Goal: Task Accomplishment & Management: Manage account settings

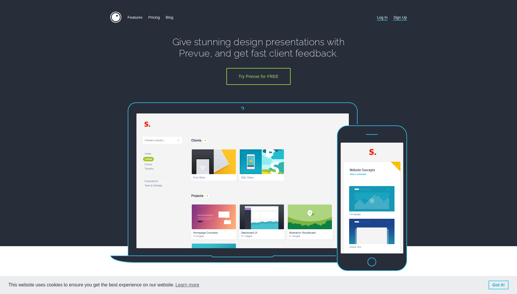
click at [380, 20] on link "Log In" at bounding box center [382, 17] width 10 height 11
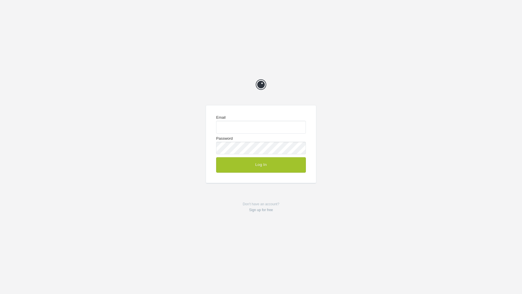
click at [0, 293] on com-1password-button at bounding box center [0, 294] width 0 height 0
type input "me@chrisvogeldesign.com"
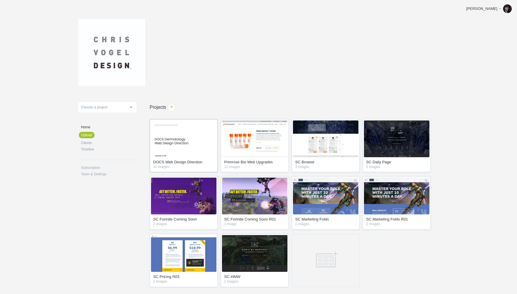
click at [187, 133] on img at bounding box center [184, 138] width 66 height 37
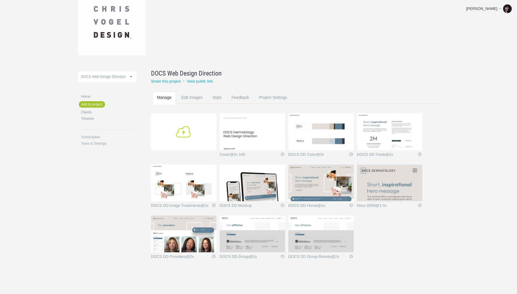
scroll to position [31, 0]
click at [195, 135] on link "Add" at bounding box center [184, 131] width 66 height 37
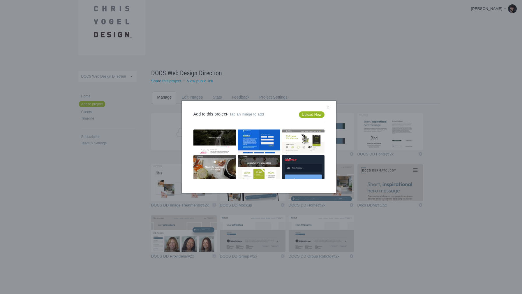
click at [309, 116] on link "Upload New" at bounding box center [311, 114] width 25 height 6
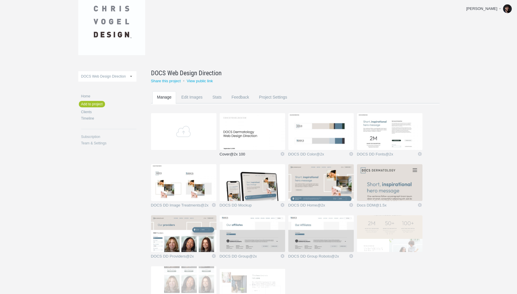
scroll to position [82, 0]
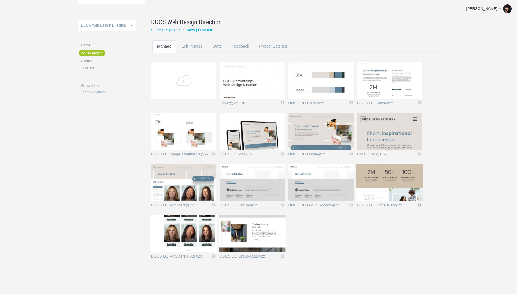
click at [420, 204] on link "Edit" at bounding box center [420, 204] width 5 height 5
click at [411, 181] on link "Edit / Replace" at bounding box center [408, 180] width 35 height 7
click at [411, 181] on img at bounding box center [390, 182] width 66 height 37
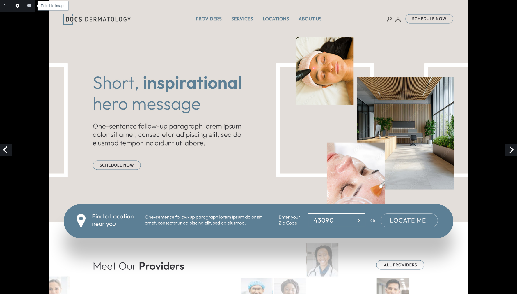
click at [17, 3] on link "Edit this image" at bounding box center [18, 6] width 12 height 12
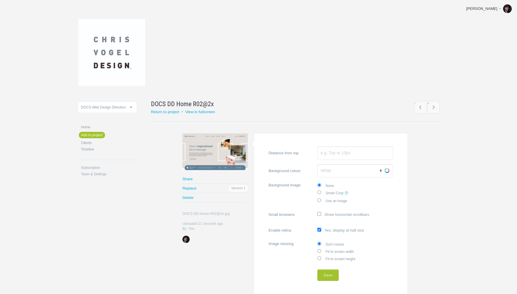
click at [390, 169] on link "Choose" at bounding box center [387, 170] width 9 height 9
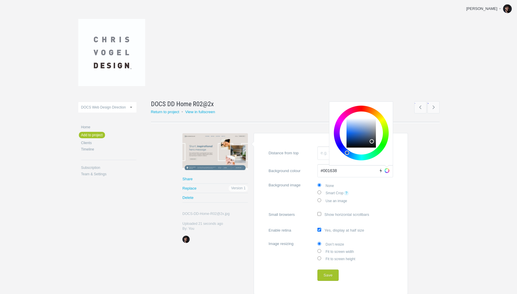
type input "#000000"
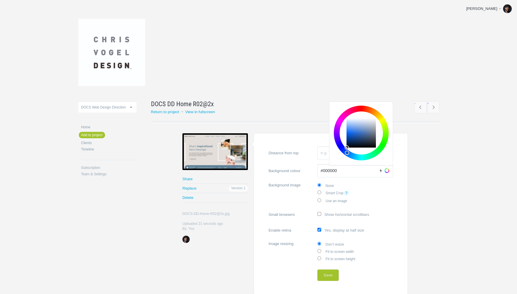
drag, startPoint x: 356, startPoint y: 132, endPoint x: 263, endPoint y: 175, distance: 102.7
click at [263, 175] on form "Distance from top Background colour #000000 Auto Choose Background image None S…" at bounding box center [331, 213] width 154 height 161
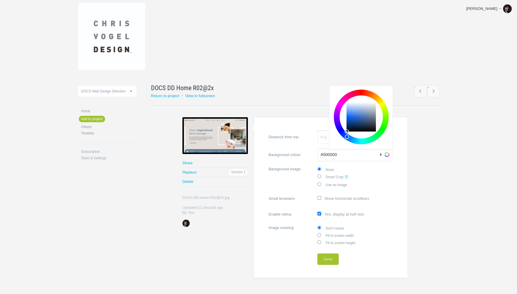
scroll to position [27, 0]
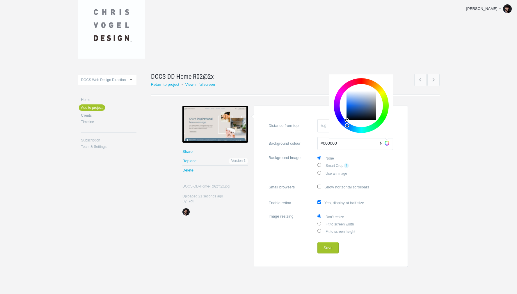
click at [399, 234] on form "Distance from top Background colour #000000 Auto Choose Background image None S…" at bounding box center [331, 185] width 154 height 161
drag, startPoint x: 324, startPoint y: 248, endPoint x: 337, endPoint y: 243, distance: 13.0
click at [299, 235] on form "Distance from top Background colour #000000 Auto Choose Background image None S…" at bounding box center [331, 185] width 154 height 161
click at [343, 245] on input "view after saving" at bounding box center [344, 247] width 4 height 4
checkbox input "false"
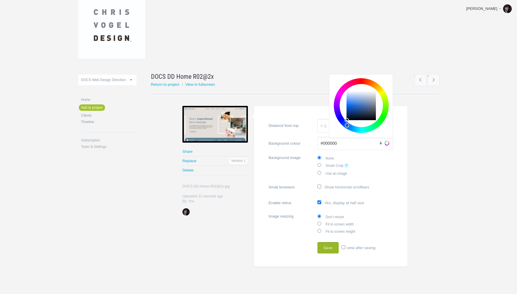
click at [319, 242] on button "Save" at bounding box center [328, 248] width 21 height 12
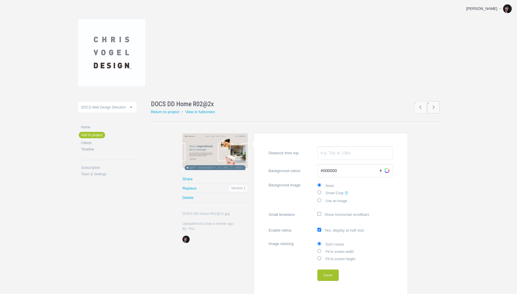
click at [434, 107] on link "→" at bounding box center [434, 107] width 12 height 12
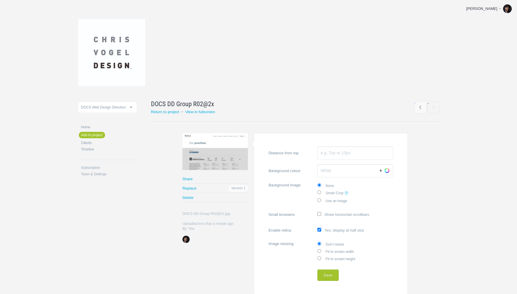
click at [387, 171] on link "Choose" at bounding box center [387, 170] width 9 height 9
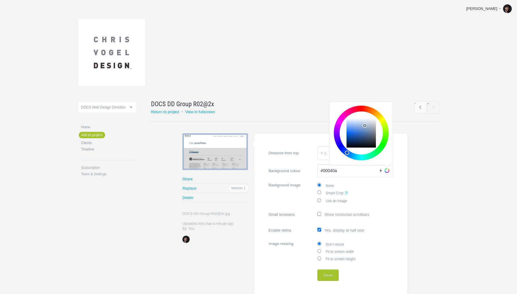
type input "#000000"
drag, startPoint x: 365, startPoint y: 125, endPoint x: 333, endPoint y: 181, distance: 63.6
click at [310, 166] on label "Background colour #000000 Auto Choose" at bounding box center [331, 170] width 125 height 13
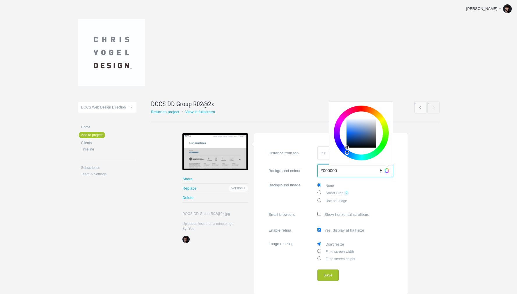
click at [318, 166] on input "#000000" at bounding box center [356, 170] width 76 height 13
click at [386, 196] on label "Smart Crop ?" at bounding box center [356, 193] width 76 height 8
click at [321, 194] on input "Smart Crop ?" at bounding box center [320, 192] width 4 height 4
radio input "true"
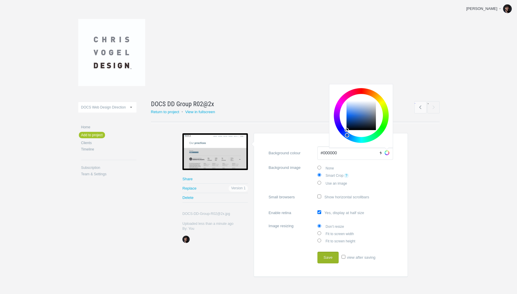
click at [337, 256] on button "Save" at bounding box center [328, 257] width 21 height 12
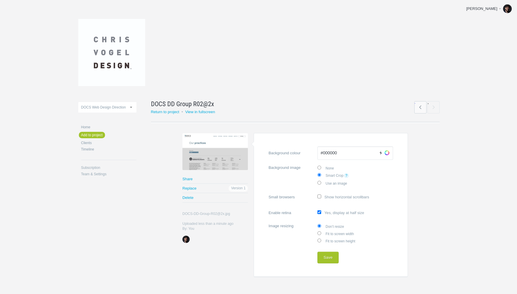
click at [420, 109] on link "←" at bounding box center [421, 107] width 12 height 12
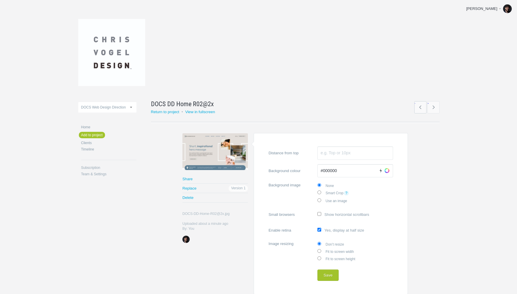
click at [421, 105] on link "←" at bounding box center [421, 107] width 12 height 12
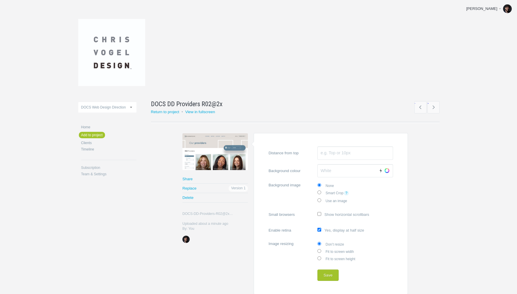
click at [386, 170] on link "Choose" at bounding box center [387, 170] width 9 height 9
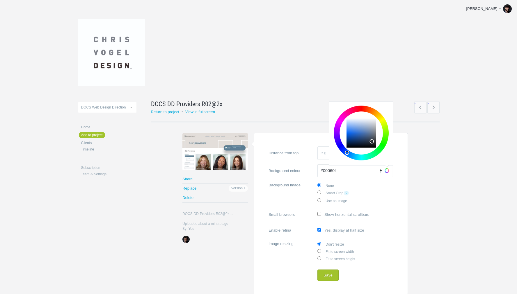
type input "#000000"
drag, startPoint x: 372, startPoint y: 130, endPoint x: 306, endPoint y: 169, distance: 75.6
click at [306, 169] on label "Background colour #000000 Auto Choose" at bounding box center [331, 170] width 125 height 13
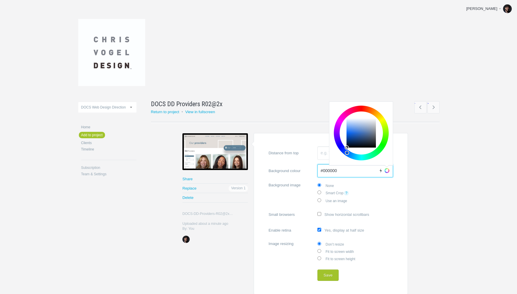
click at [318, 169] on input "#000000" at bounding box center [356, 170] width 76 height 13
click at [323, 274] on button "Save" at bounding box center [328, 275] width 21 height 12
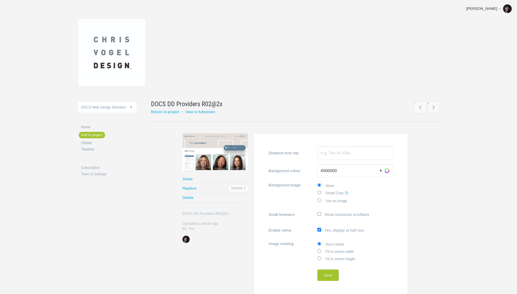
click at [423, 186] on section "Warning Share Replace Version 1 Delete DOCS-DD-Providers-R02@2x.jpg DOCS-DD-Pro…" at bounding box center [295, 213] width 289 height 161
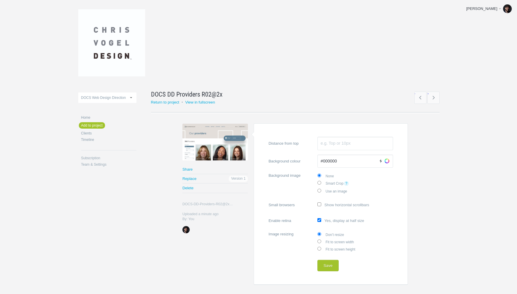
scroll to position [27, 0]
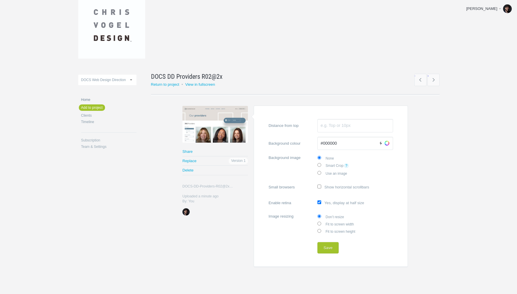
click at [85, 98] on link "Home" at bounding box center [108, 99] width 55 height 3
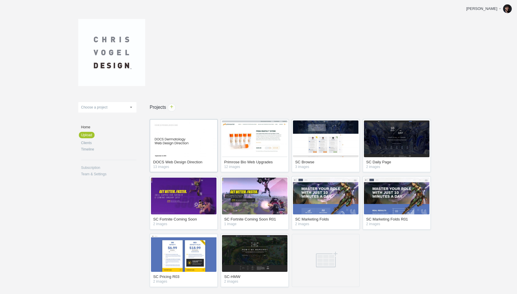
click at [200, 135] on img at bounding box center [184, 138] width 66 height 37
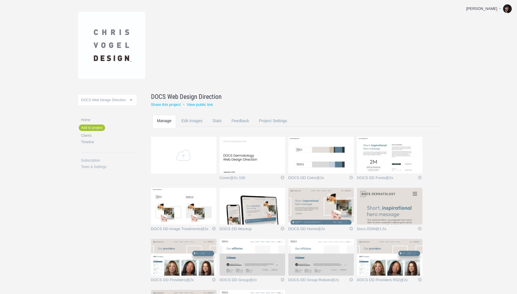
scroll to position [82, 0]
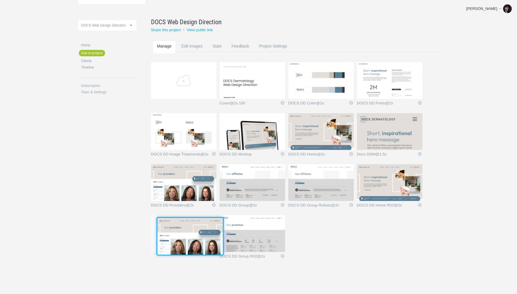
drag, startPoint x: 378, startPoint y: 181, endPoint x: 190, endPoint y: 227, distance: 193.4
click at [190, 227] on img at bounding box center [191, 236] width 66 height 37
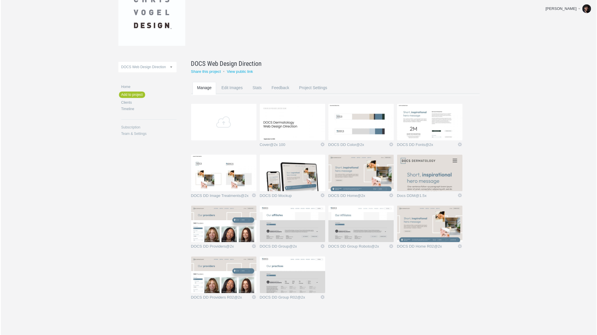
scroll to position [40, 0]
click at [343, 284] on section "Add Cover@2x 100 Icon Views: 1 Rename Edit / Replace Remove Delete Yeah I'm sur…" at bounding box center [340, 205] width 298 height 204
click at [435, 246] on link "DOCS DD Home R02@2x" at bounding box center [427, 247] width 60 height 6
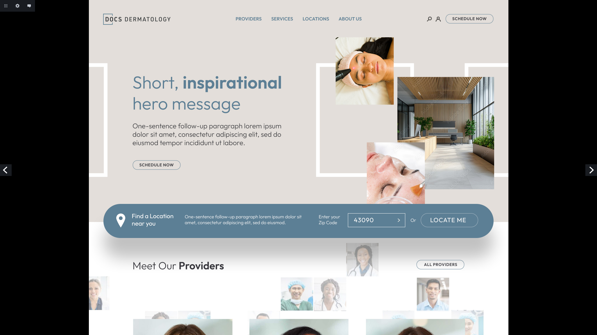
click at [589, 165] on link "Next" at bounding box center [591, 170] width 12 height 12
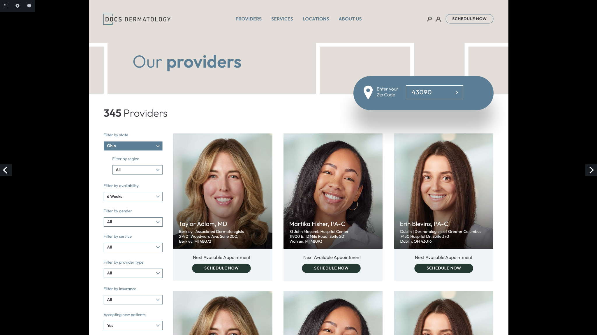
drag, startPoint x: 160, startPoint y: 33, endPoint x: 148, endPoint y: 27, distance: 12.9
click at [591, 171] on link "Next" at bounding box center [591, 170] width 12 height 12
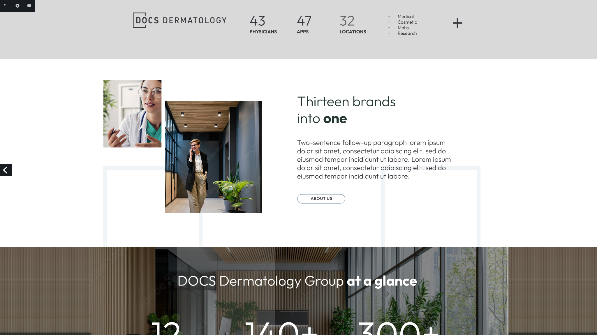
scroll to position [189, 0]
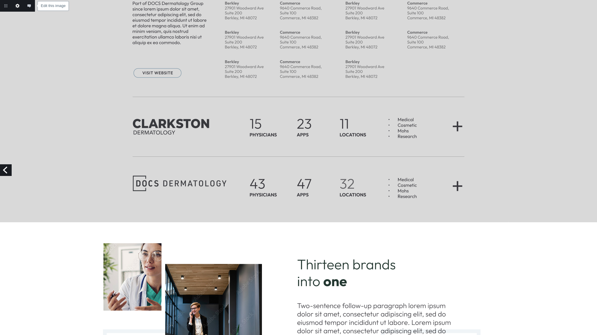
click at [15, 5] on link "Edit this image" at bounding box center [18, 6] width 12 height 12
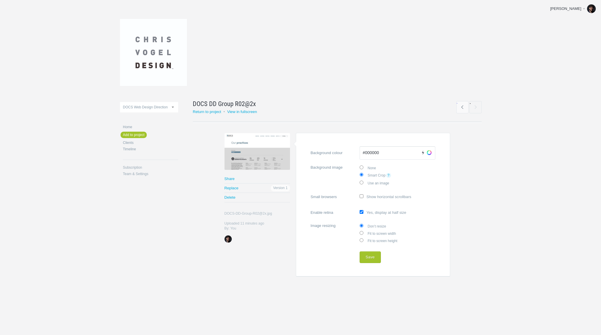
click at [430, 152] on link "Choose" at bounding box center [429, 152] width 9 height 9
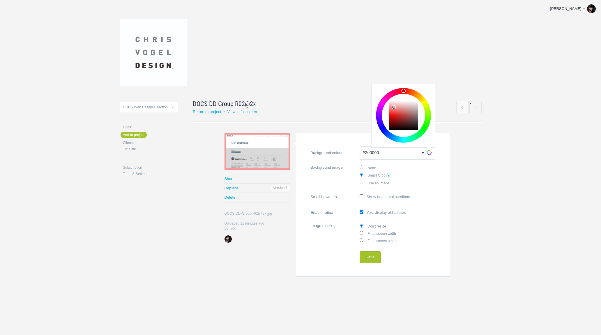
type input "#000000"
drag, startPoint x: 393, startPoint y: 107, endPoint x: 345, endPoint y: 159, distance: 71.1
click at [345, 159] on label "Background colour #000000 Auto Choose" at bounding box center [373, 152] width 125 height 13
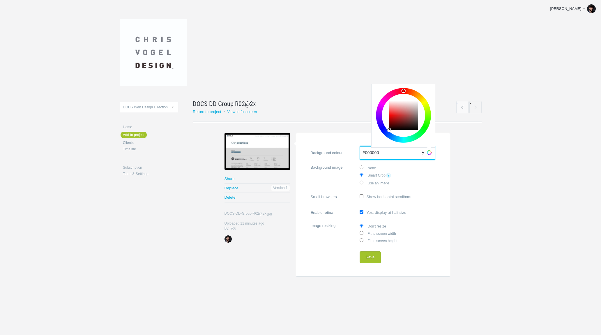
click at [360, 159] on input "#000000" at bounding box center [398, 152] width 76 height 13
click at [539, 203] on body "Chris Edit profile Help & Contact Log out Upload DOCS Web Design Direction Prim…" at bounding box center [300, 167] width 601 height 335
click at [459, 171] on section "Warning Share Replace Version 1 Delete DOCS-DD-Group-R02@2x.jpg DOCS-DD-Group-R…" at bounding box center [337, 205] width 289 height 144
click at [370, 168] on label "None" at bounding box center [398, 167] width 76 height 7
click at [363, 168] on input "None" at bounding box center [362, 167] width 4 height 4
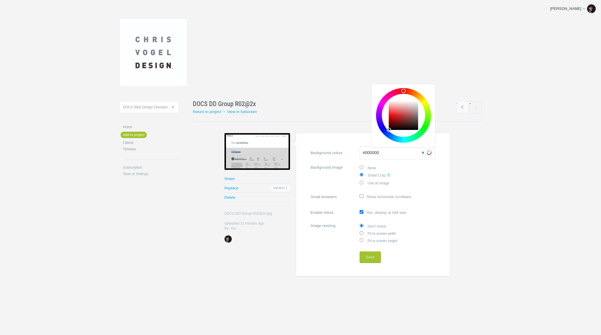
radio input "true"
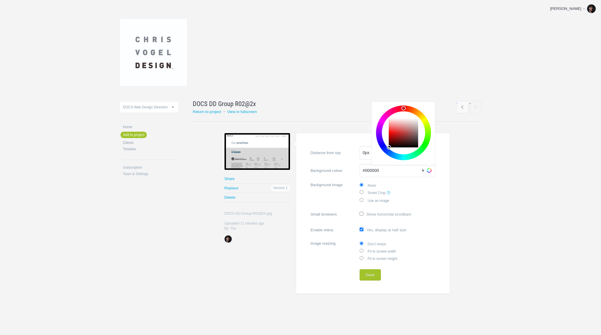
click at [443, 177] on form "Distance from top 0px Background colour #000000 Auto Choose Background image No…" at bounding box center [373, 213] width 154 height 161
click at [438, 81] on header at bounding box center [300, 51] width 361 height 79
click at [371, 273] on button "Save" at bounding box center [370, 275] width 21 height 12
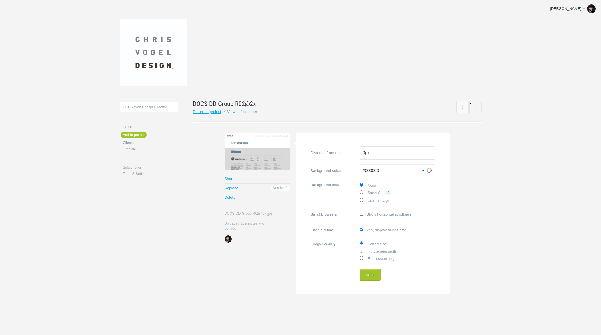
click at [213, 113] on link "Return to project" at bounding box center [207, 111] width 29 height 4
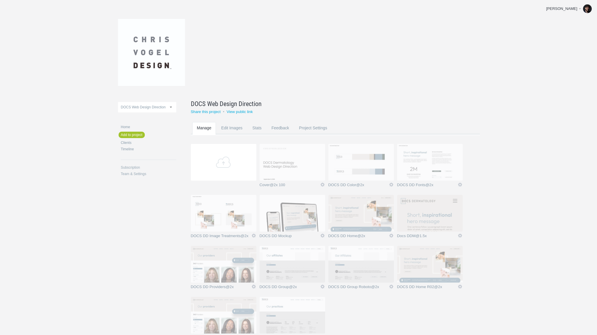
scroll to position [40, 0]
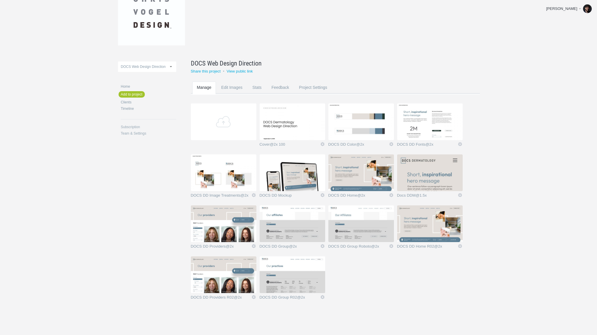
click at [397, 280] on section "Add Cover@2x 100 Icon Views: 1 Rename Edit / Replace Remove Delete Yeah I'm sur…" at bounding box center [340, 205] width 298 height 204
click at [224, 123] on link "Add" at bounding box center [224, 121] width 66 height 37
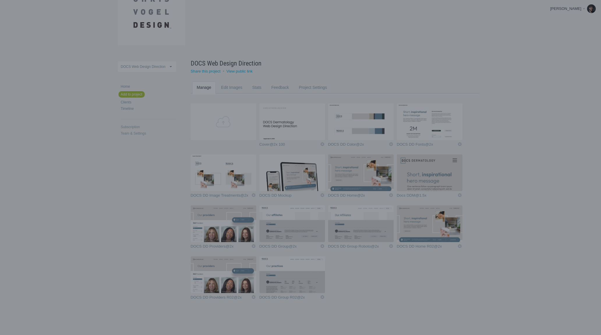
click at [350, 136] on link "Upload New" at bounding box center [350, 135] width 25 height 6
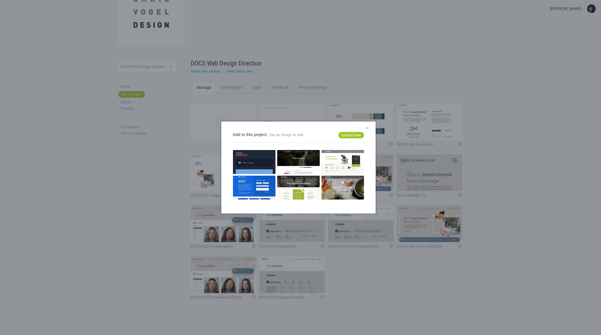
click at [428, 287] on div "× Add to this project - Tap an image to add Upload New No images left to add" at bounding box center [298, 167] width 597 height 335
click at [368, 126] on link "×" at bounding box center [367, 129] width 7 height 8
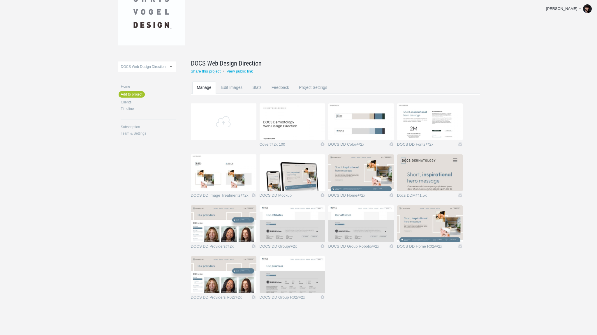
click at [384, 296] on section "Add Cover@2x 100 Icon Views: 1 Rename Edit / Replace Remove Delete Yeah I'm sur…" at bounding box center [340, 205] width 298 height 204
click at [233, 120] on link "Add" at bounding box center [224, 121] width 66 height 37
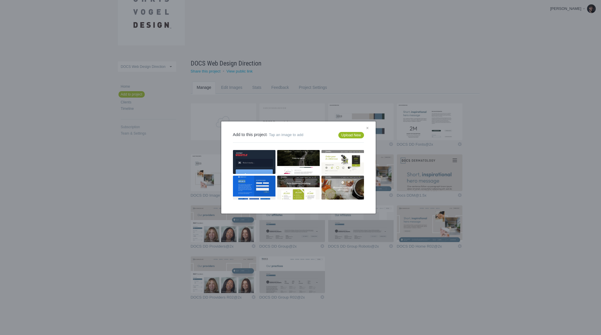
click at [354, 133] on link "Upload New" at bounding box center [350, 135] width 25 height 6
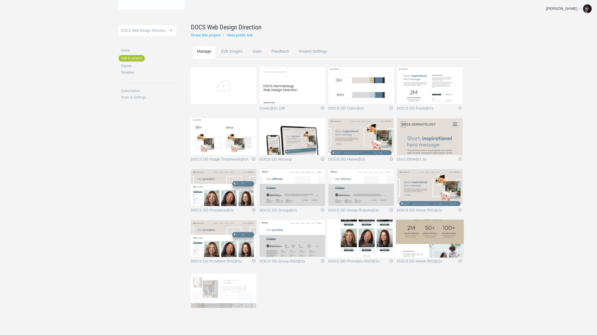
scroll to position [91, 0]
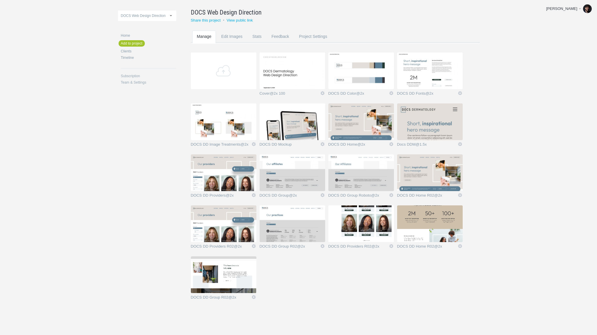
click at [332, 263] on section "Add Cover@2x 100 Icon Views: 1 Rename Edit / Replace Remove Delete Yeah I'm sur…" at bounding box center [340, 179] width 298 height 255
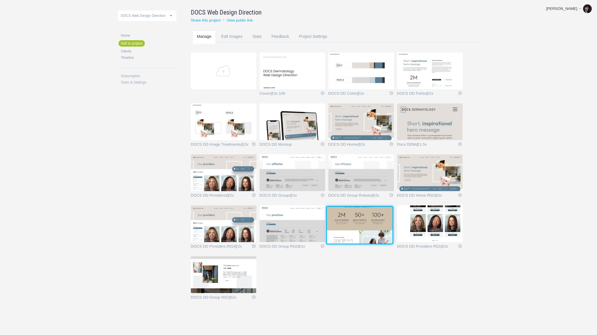
drag, startPoint x: 444, startPoint y: 227, endPoint x: 373, endPoint y: 227, distance: 71.1
click at [373, 227] on img at bounding box center [360, 225] width 66 height 37
click at [420, 171] on img at bounding box center [430, 172] width 66 height 37
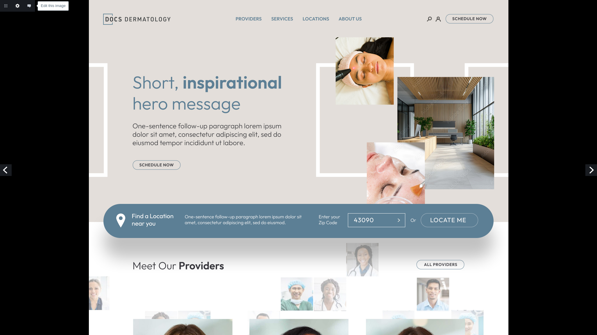
click at [17, 4] on link "Edit this image" at bounding box center [18, 6] width 12 height 12
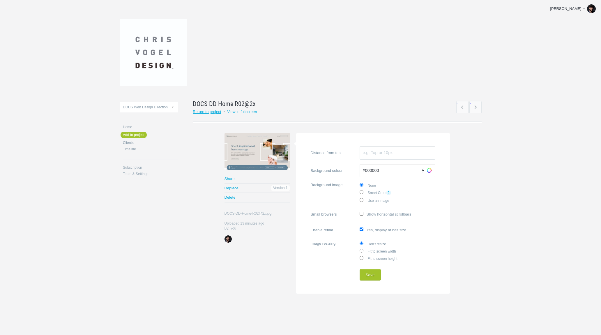
click at [215, 112] on link "Return to project" at bounding box center [207, 111] width 29 height 4
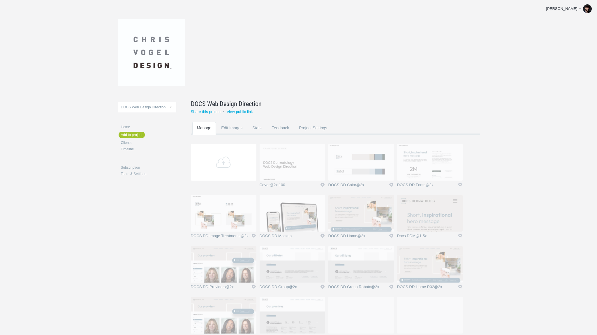
scroll to position [91, 0]
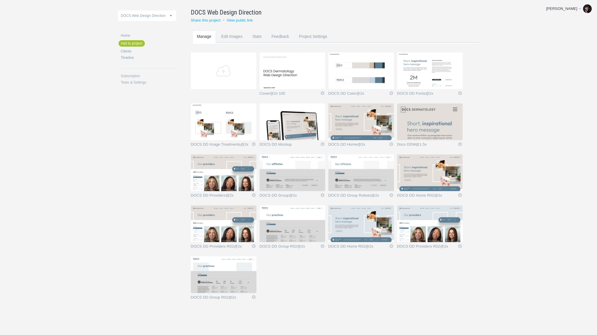
click at [465, 282] on section "Add Cover@2x 100 Icon Views: 1 Rename Edit / Replace Remove Delete Yeah I'm sur…" at bounding box center [340, 179] width 298 height 255
click at [320, 246] on link "Icon" at bounding box center [322, 245] width 5 height 5
click at [311, 236] on link "Delete" at bounding box center [310, 235] width 35 height 7
click at [317, 234] on link "Yeah I'm sure" at bounding box center [310, 235] width 35 height 7
click at [253, 246] on link "Icon" at bounding box center [253, 245] width 5 height 5
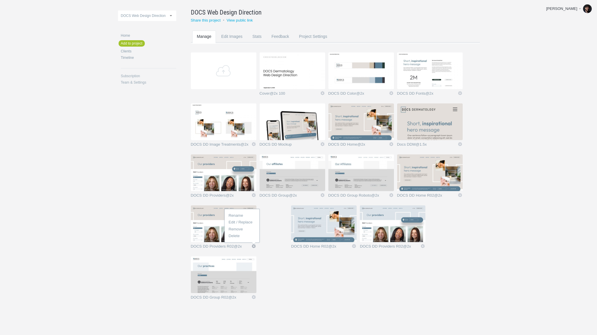
scroll to position [40, 0]
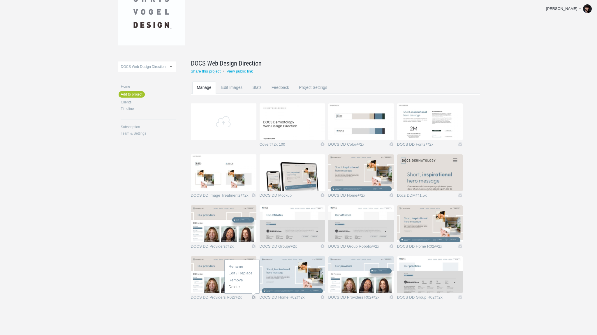
click at [239, 286] on link "Delete" at bounding box center [242, 286] width 35 height 7
click at [242, 289] on link "Yeah I'm sure" at bounding box center [242, 286] width 35 height 7
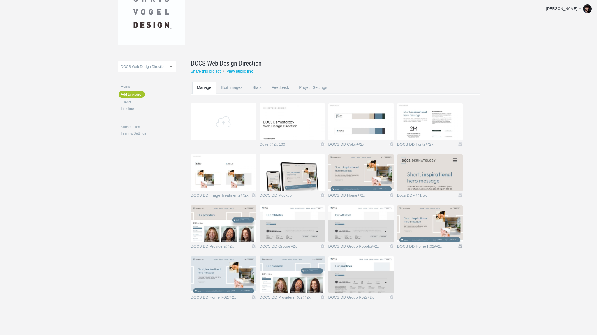
click at [458, 246] on link "Icon" at bounding box center [459, 245] width 5 height 5
click at [443, 238] on link "Delete" at bounding box center [448, 235] width 35 height 7
click at [455, 236] on link "Yeah I'm sure" at bounding box center [448, 235] width 35 height 7
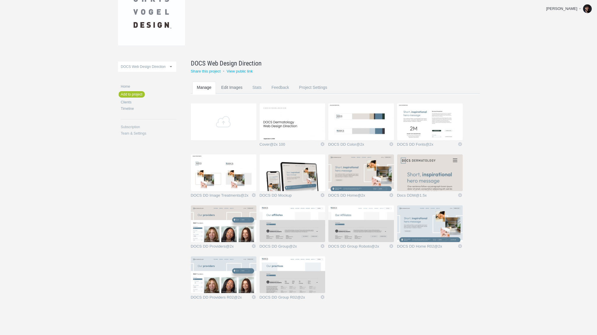
click at [229, 87] on link "Edit Images" at bounding box center [231, 93] width 31 height 23
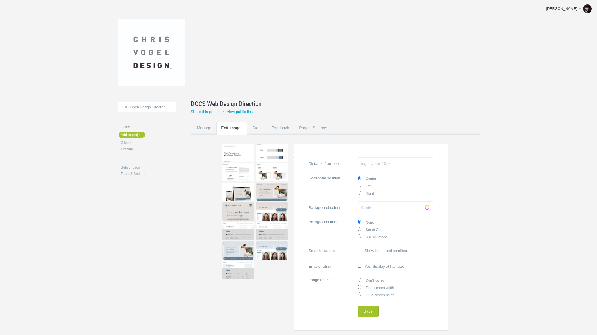
click at [233, 245] on img at bounding box center [238, 250] width 32 height 18
type input "DOCS DD Home R02@2x"
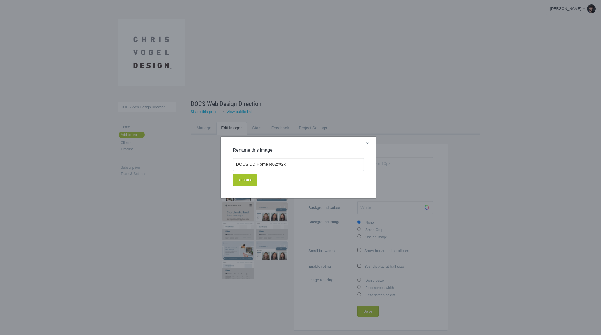
click at [369, 144] on link "×" at bounding box center [367, 144] width 7 height 8
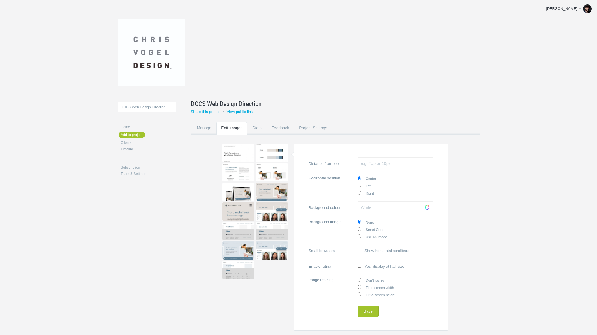
click at [426, 205] on link "Choose" at bounding box center [427, 207] width 9 height 9
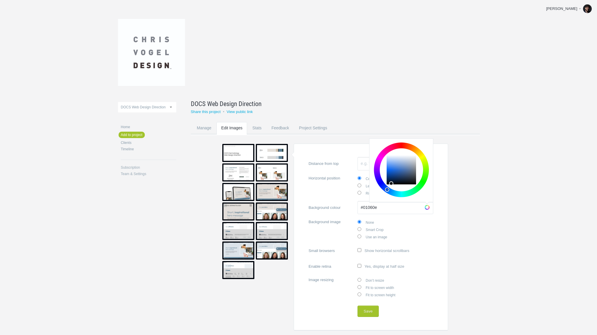
type input "#000000"
drag, startPoint x: 403, startPoint y: 175, endPoint x: 330, endPoint y: 270, distance: 119.4
click at [329, 217] on form "Distance from top Horizontal position Center Left Right Background colour #0000…" at bounding box center [371, 237] width 154 height 187
click at [366, 311] on button "Save" at bounding box center [367, 311] width 21 height 12
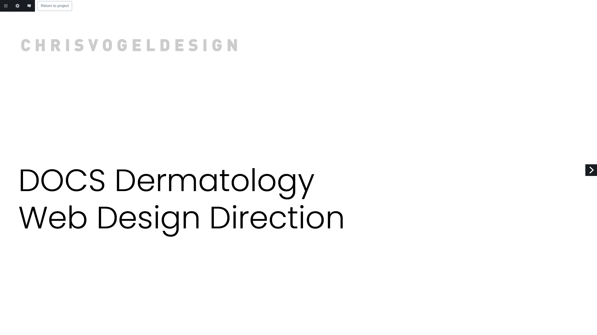
click at [6, 4] on link "Return to project" at bounding box center [6, 6] width 12 height 12
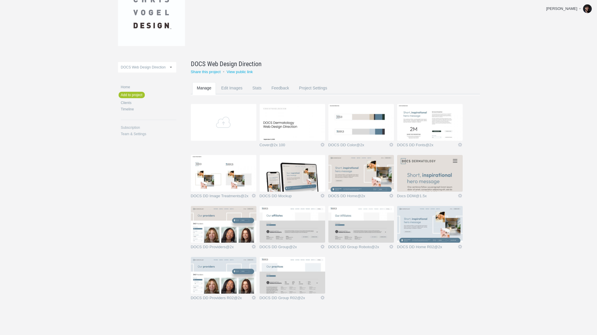
scroll to position [40, 0]
click at [435, 218] on img at bounding box center [430, 223] width 66 height 37
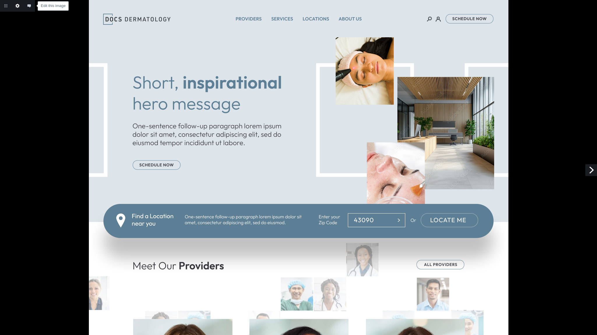
click at [14, 5] on link "Edit this image" at bounding box center [18, 6] width 12 height 12
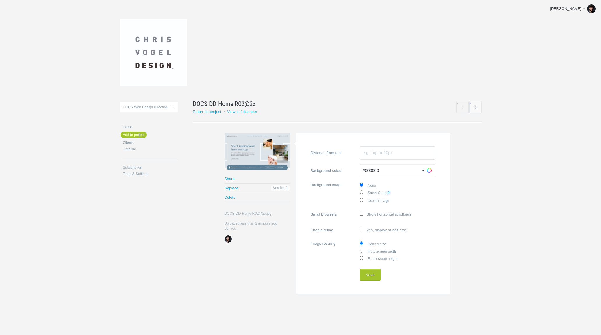
click at [402, 227] on label "Enable retina Yes, display at half size" at bounding box center [373, 229] width 125 height 11
click at [363, 227] on input "Enable retina Yes, display at half size" at bounding box center [362, 229] width 4 height 4
checkbox input "true"
click at [372, 274] on button "Save" at bounding box center [370, 275] width 21 height 12
click at [478, 105] on link "→" at bounding box center [475, 107] width 12 height 12
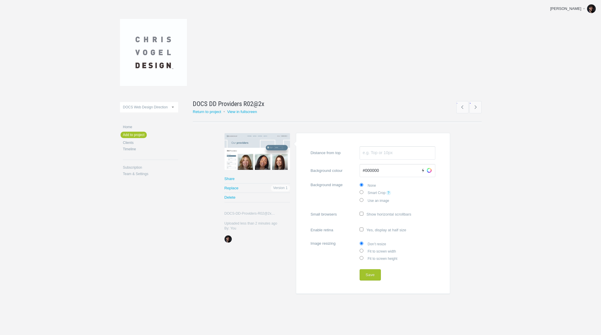
click at [363, 229] on input "Enable retina Yes, display at half size" at bounding box center [362, 229] width 4 height 4
checkbox input "true"
drag, startPoint x: 373, startPoint y: 273, endPoint x: 376, endPoint y: 262, distance: 11.0
click at [373, 273] on button "Save" at bounding box center [370, 275] width 21 height 12
click at [476, 107] on link "→" at bounding box center [475, 107] width 12 height 12
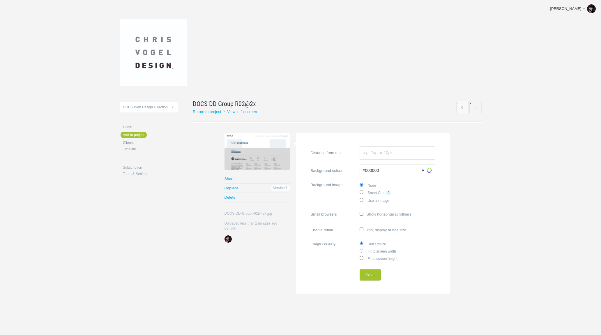
click at [364, 229] on label "Enable retina Yes, display at half size" at bounding box center [373, 229] width 125 height 11
click at [363, 229] on input "Enable retina Yes, display at half size" at bounding box center [362, 229] width 4 height 4
checkbox input "true"
click at [367, 275] on button "Save" at bounding box center [370, 275] width 21 height 12
click at [246, 112] on link "View in fullscreen" at bounding box center [242, 111] width 30 height 4
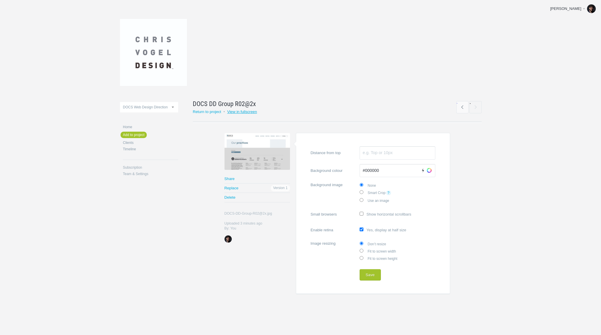
click at [238, 111] on link "View in fullscreen" at bounding box center [242, 111] width 30 height 4
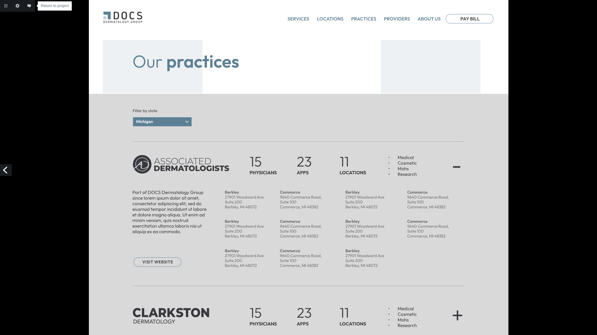
click at [4, 3] on link "Return to project" at bounding box center [6, 6] width 12 height 12
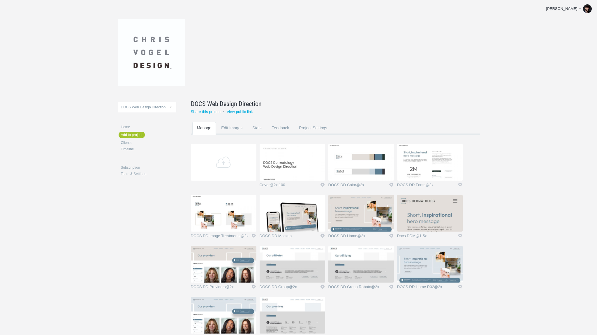
scroll to position [40, 0]
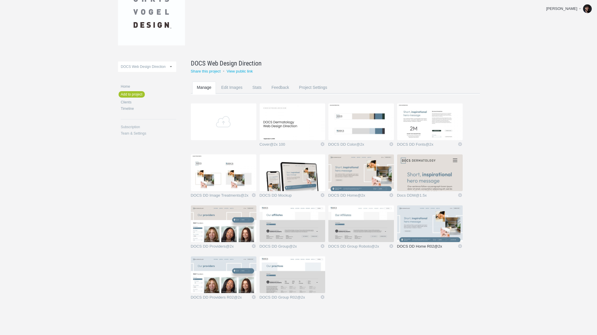
click at [423, 248] on link "DOCS DD Home R02@2x" at bounding box center [427, 247] width 60 height 6
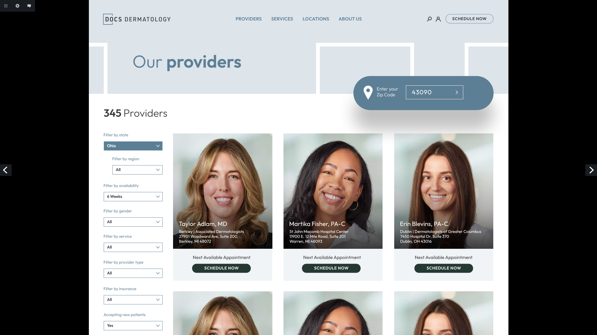
click at [593, 167] on link "Next" at bounding box center [591, 170] width 12 height 12
